Goal: Information Seeking & Learning: Find specific fact

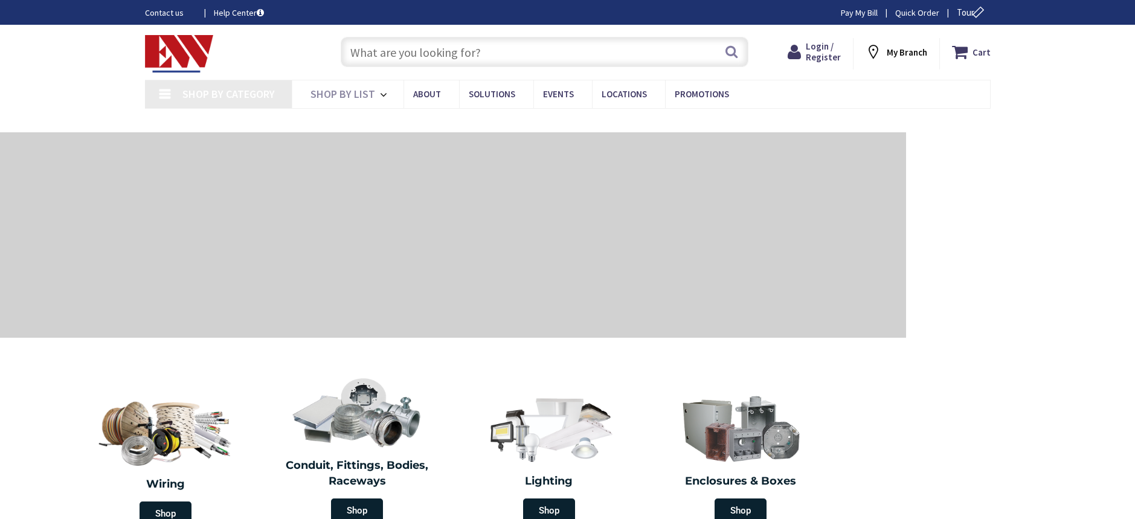
type input "[GEOGRAPHIC_DATA], [GEOGRAPHIC_DATA]"
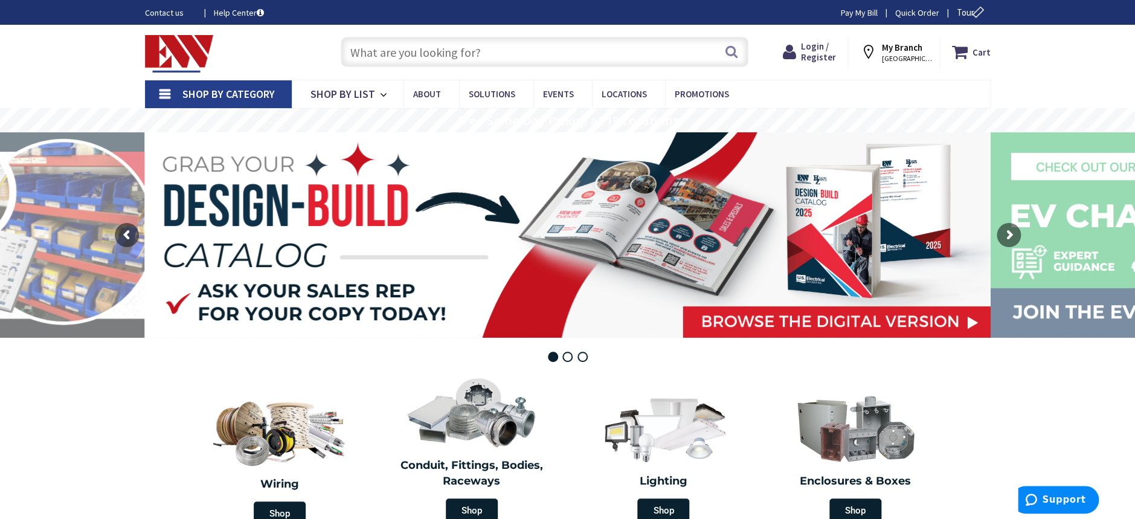
click at [481, 48] on input "text" at bounding box center [545, 52] width 408 height 30
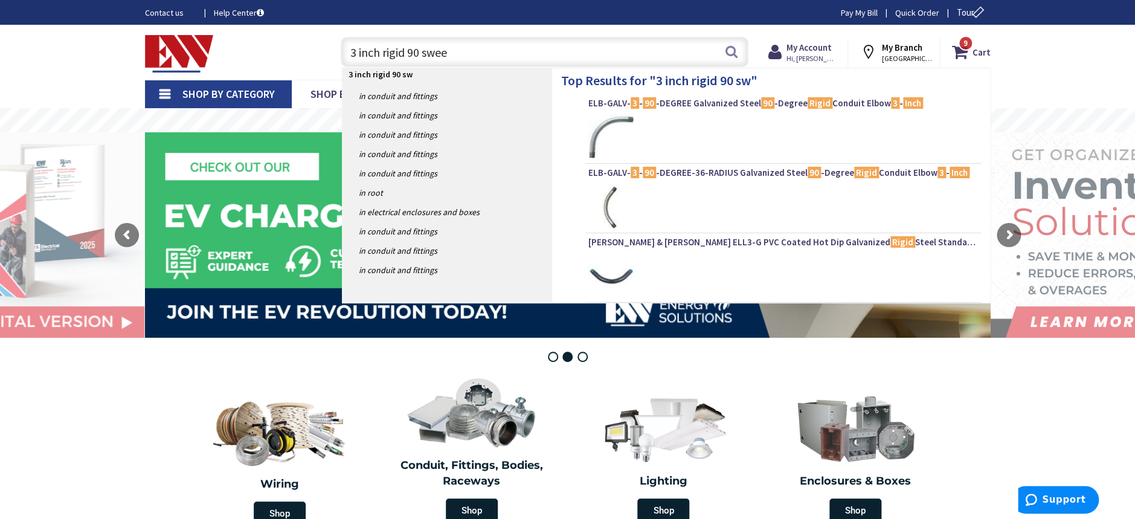
type input "3 inch rigid 90 sweep"
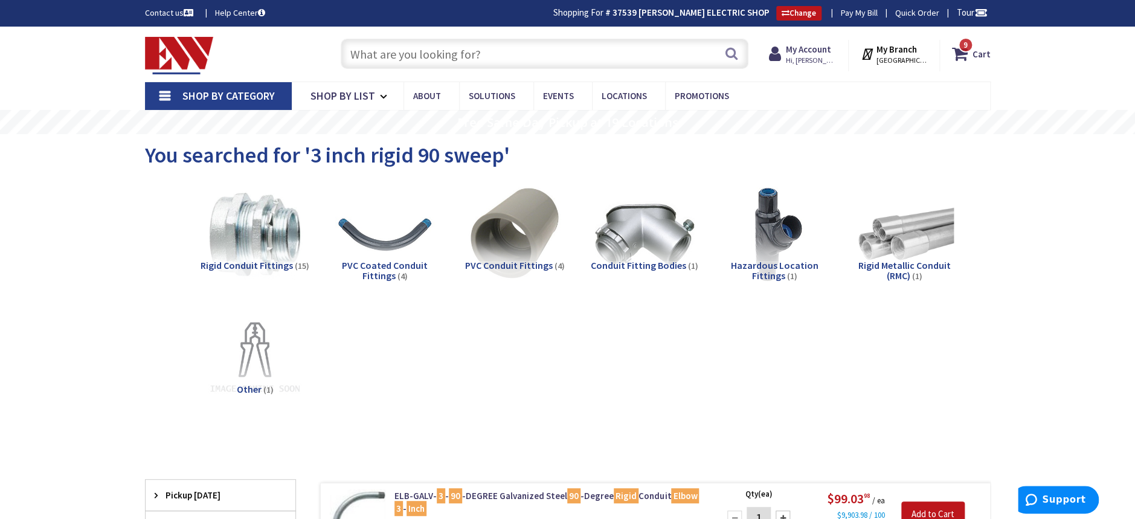
click at [483, 53] on input "text" at bounding box center [545, 54] width 408 height 30
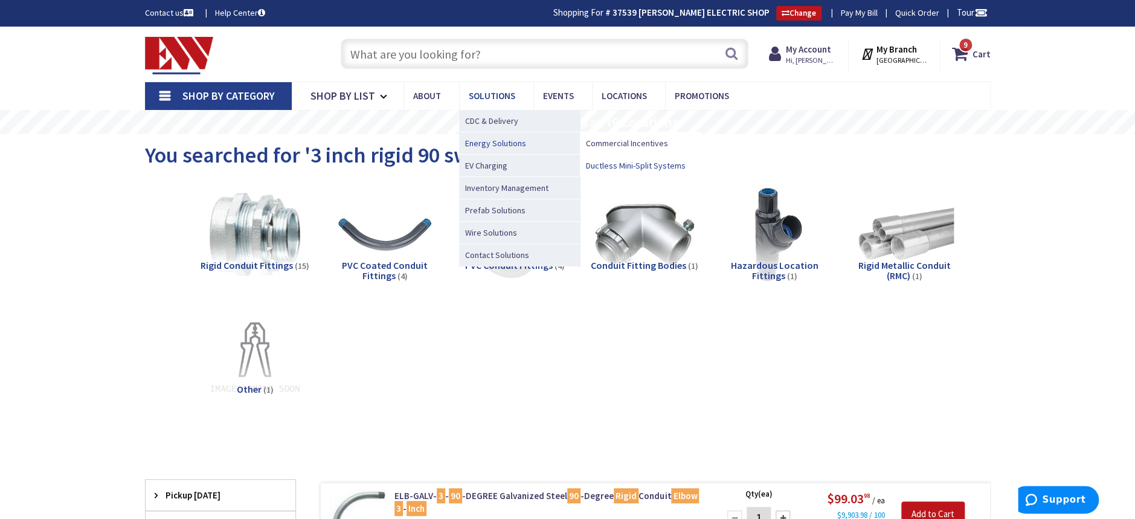
click at [655, 164] on span "Ductless Mini-Split Systems" at bounding box center [636, 165] width 100 height 12
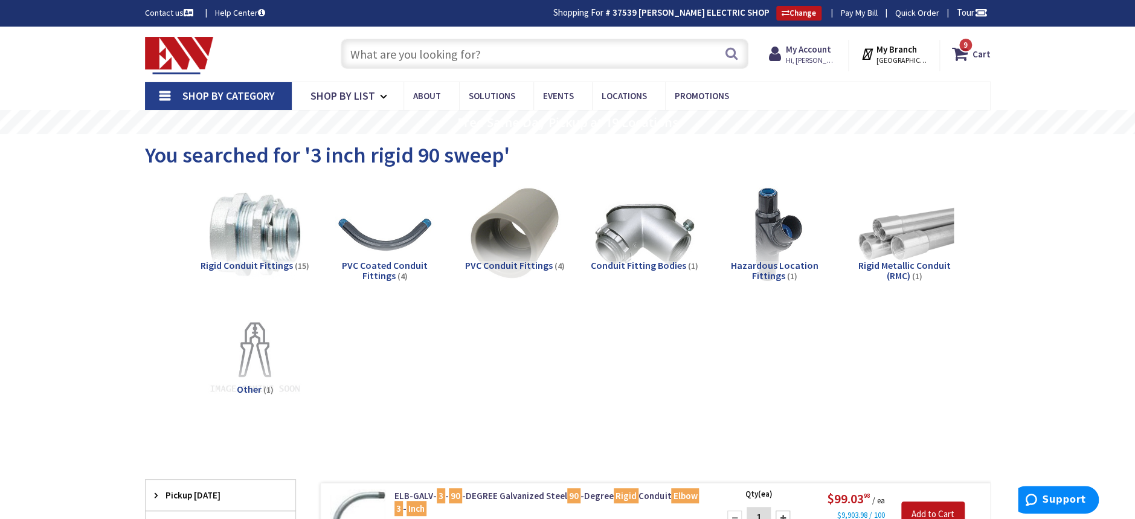
click at [823, 164] on div "You searched for '3 inch rigid 90 sweep'" at bounding box center [568, 156] width 846 height 45
drag, startPoint x: 498, startPoint y: 155, endPoint x: 313, endPoint y: 159, distance: 185.5
click at [313, 159] on span "You searched for '3 inch rigid 90 sweep'" at bounding box center [327, 154] width 365 height 27
copy span "3 inch rigid 90 sweep"
click at [460, 58] on input "text" at bounding box center [545, 54] width 408 height 30
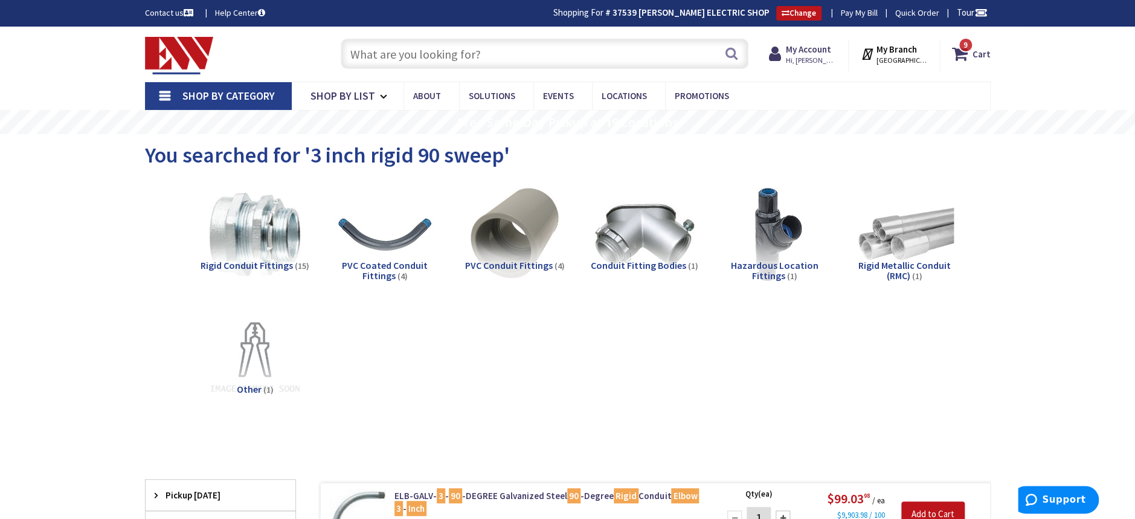
paste input "3 inch rigid 90 sweep"
click at [734, 48] on button "Search" at bounding box center [732, 53] width 16 height 27
click at [478, 51] on input "3 inch rigid 90 sweep" at bounding box center [545, 54] width 408 height 30
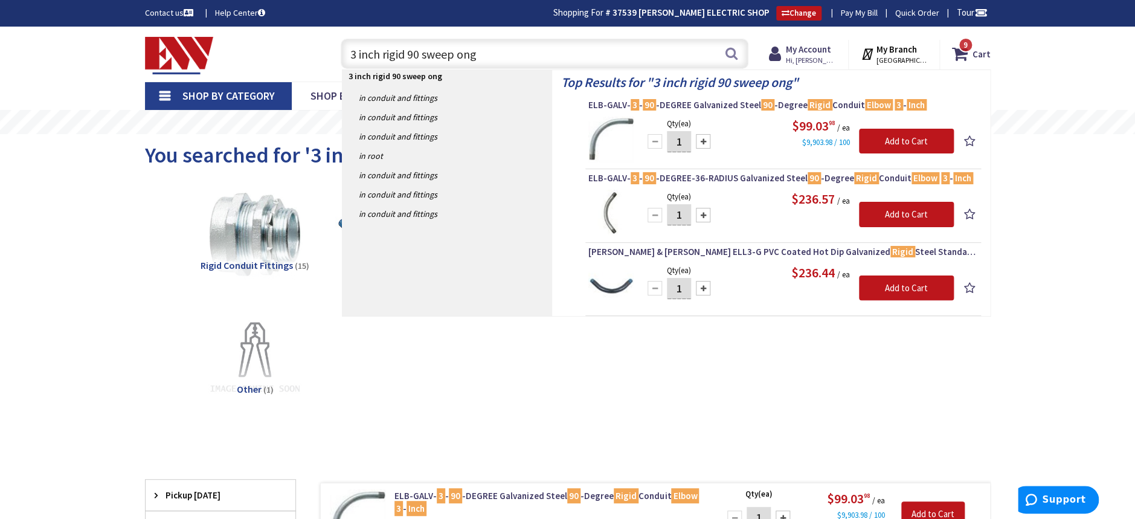
type input "3 inch rigid 90 sweep ong r"
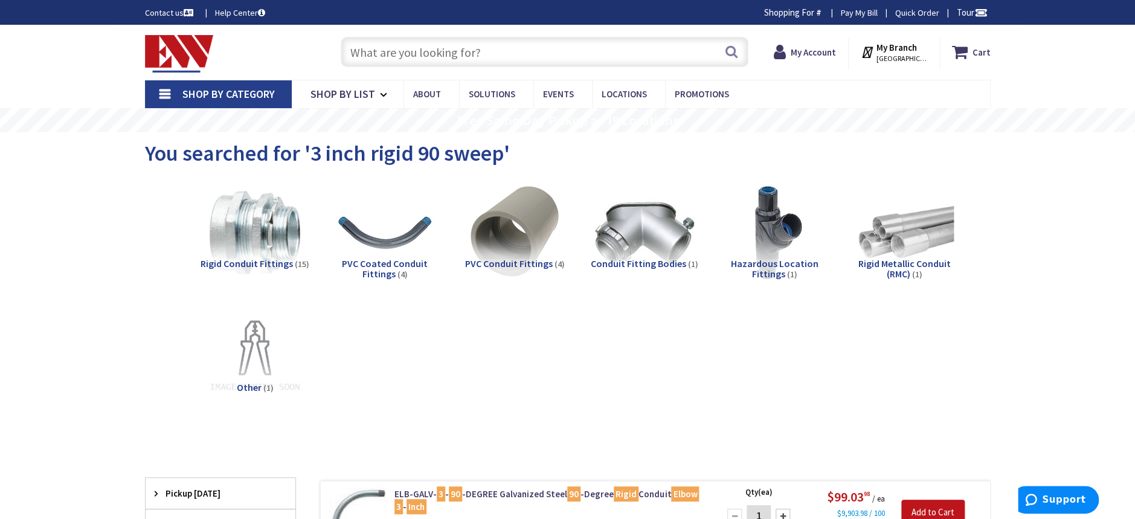
click at [475, 56] on input "text" at bounding box center [545, 52] width 408 height 30
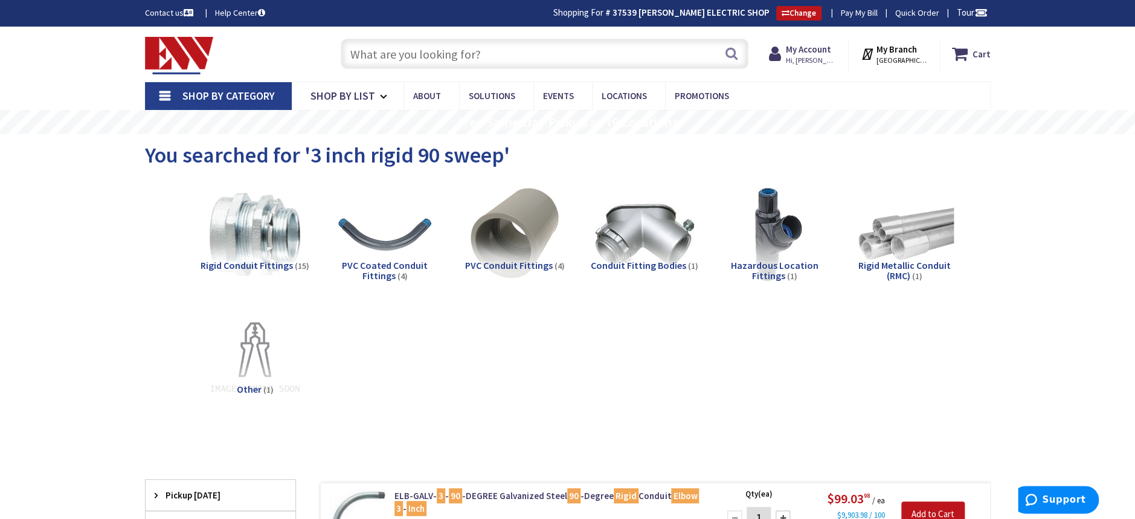
paste input "3 inch rigid 90 sweep"
click at [477, 48] on input "3 inch rigid 90 sweep" at bounding box center [545, 54] width 408 height 30
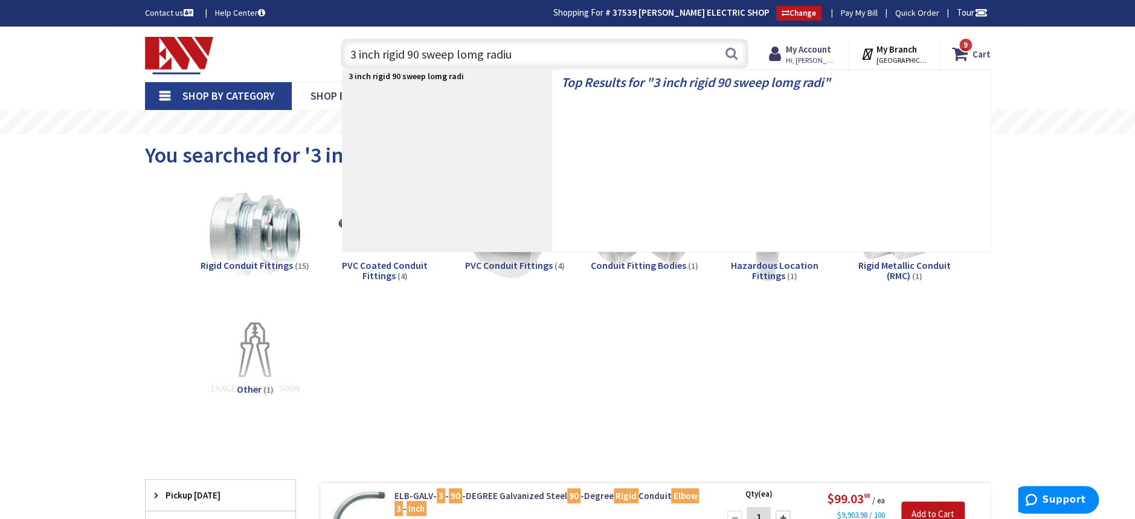
type input "3 inch rigid 90 sweep lomg radius"
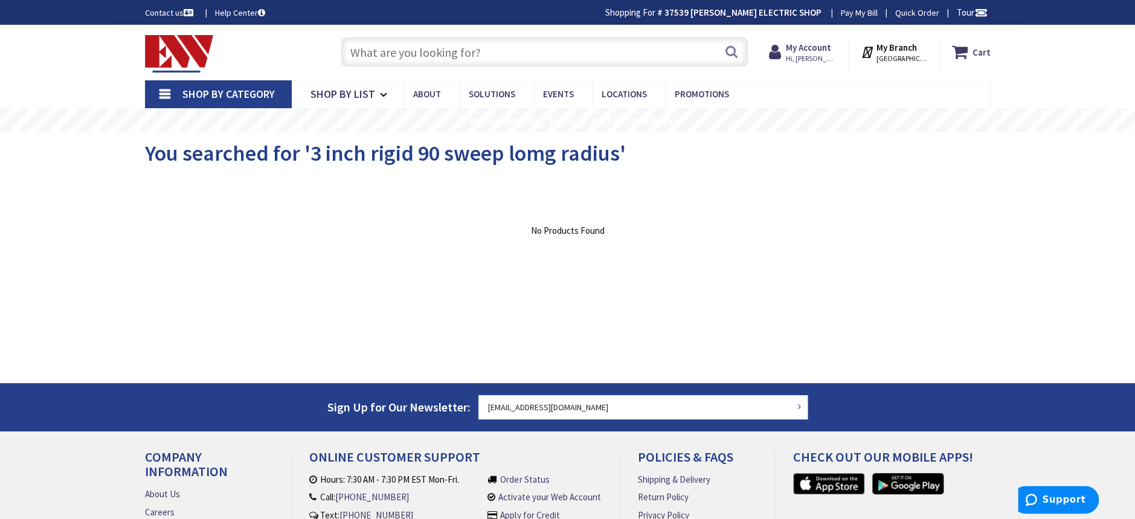
click at [511, 51] on input "text" at bounding box center [545, 52] width 408 height 30
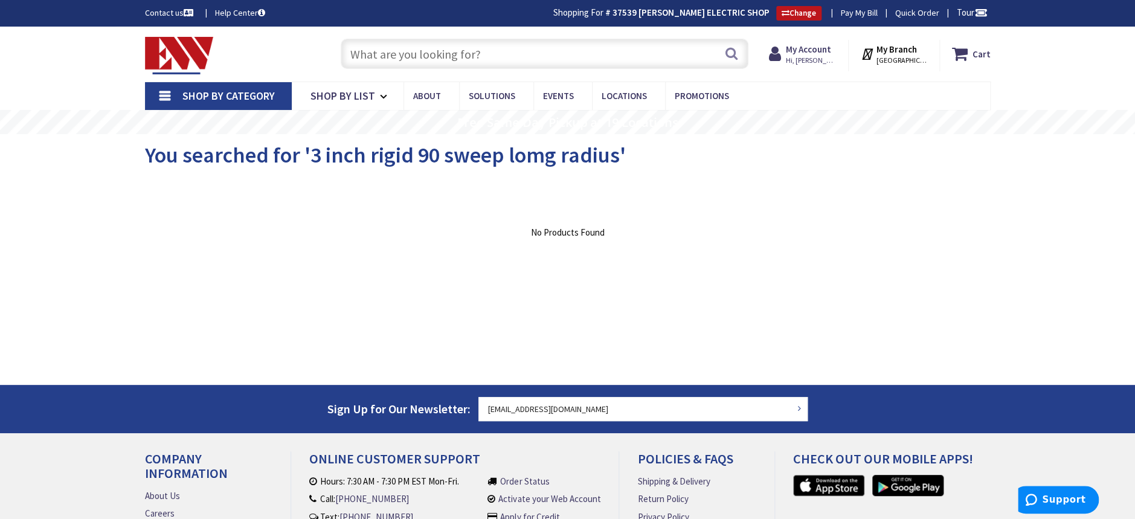
paste input "3 inch rigid 90 sweep"
click at [433, 55] on input "3 inch rigid 90 sweep" at bounding box center [545, 54] width 408 height 30
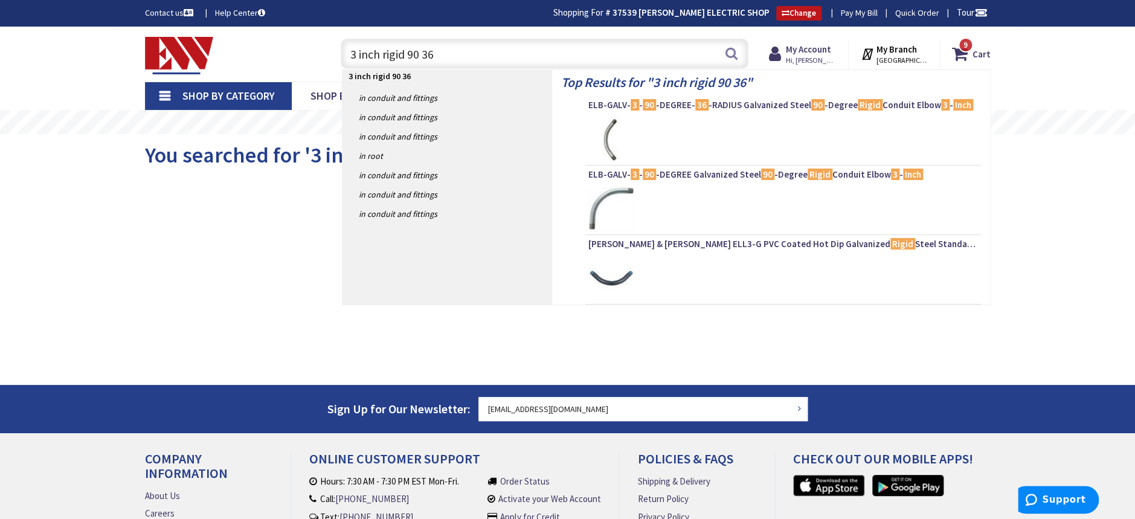
type input "3 inch rigid 90 36""
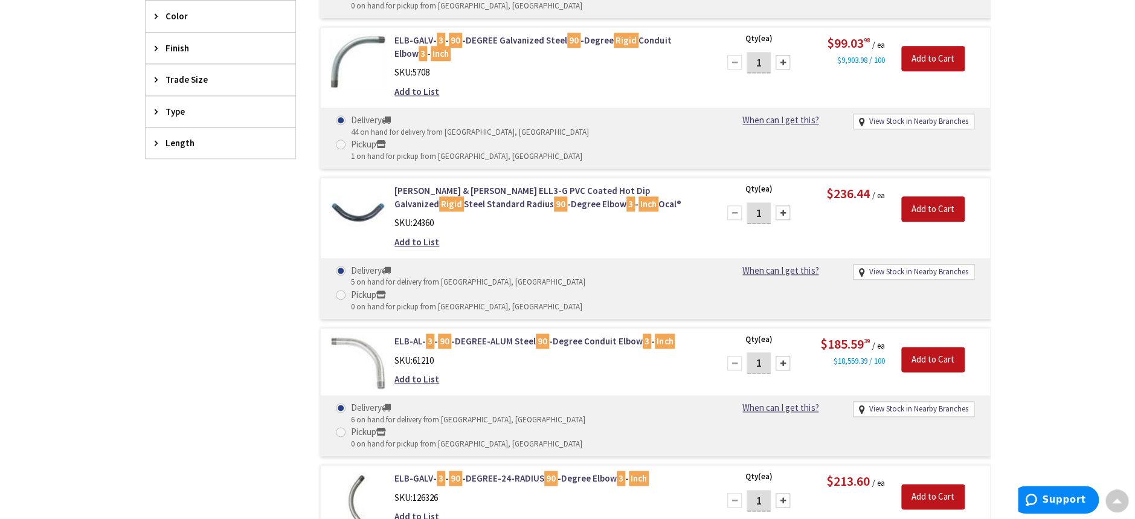
scroll to position [644, 0]
